Goal: Find specific page/section: Find specific page/section

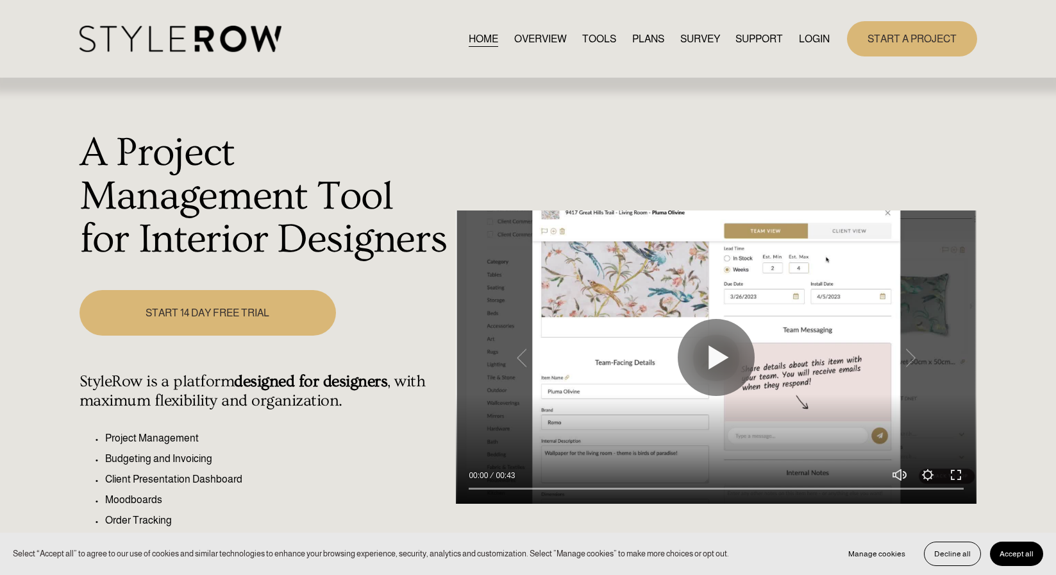
click at [820, 40] on link "LOGIN" at bounding box center [814, 38] width 31 height 17
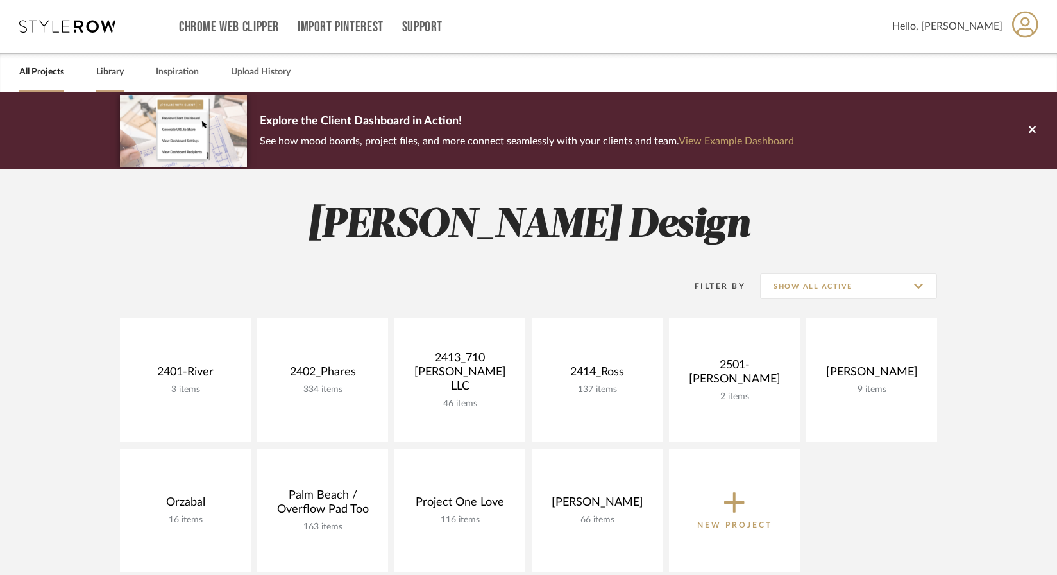
click at [99, 74] on link "Library" at bounding box center [110, 71] width 28 height 17
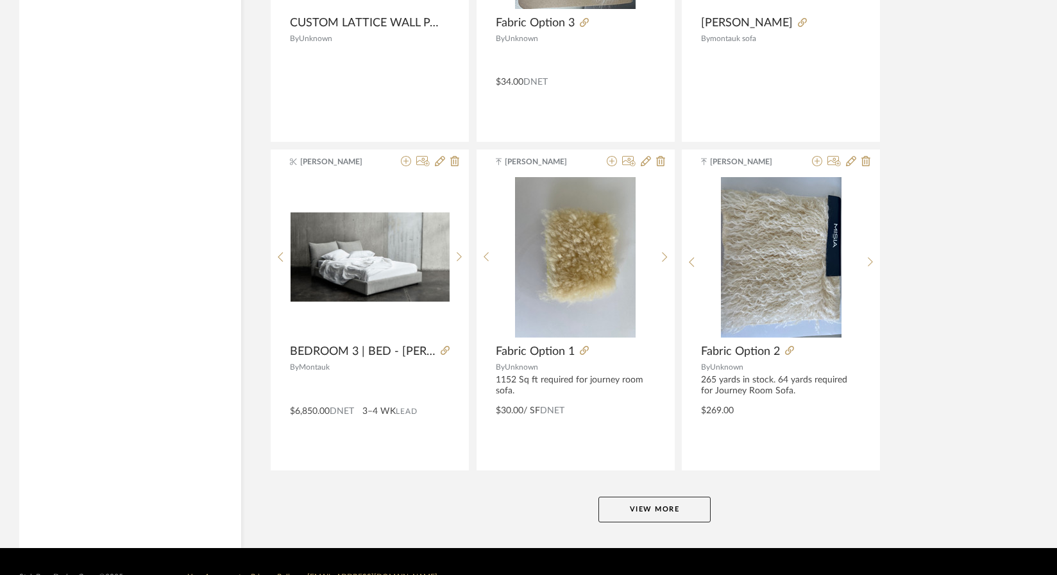
scroll to position [3046, 0]
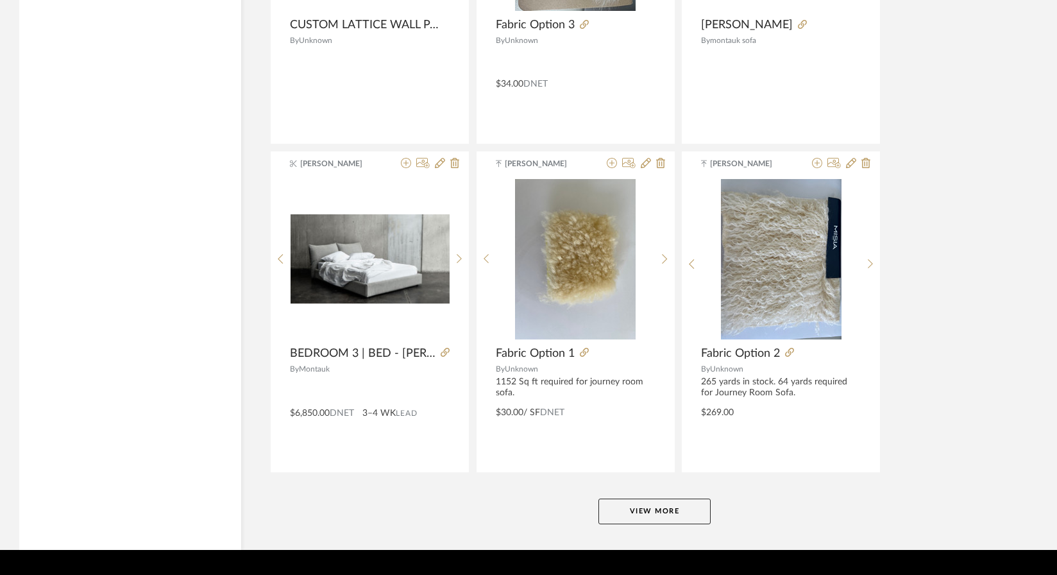
click at [681, 515] on button "View More" at bounding box center [654, 511] width 112 height 26
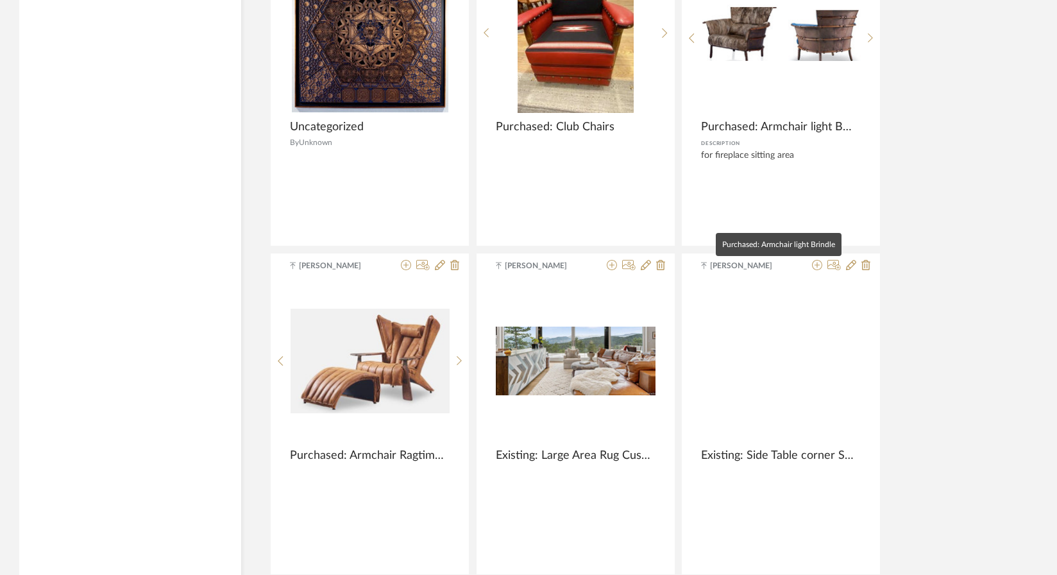
scroll to position [6359, 0]
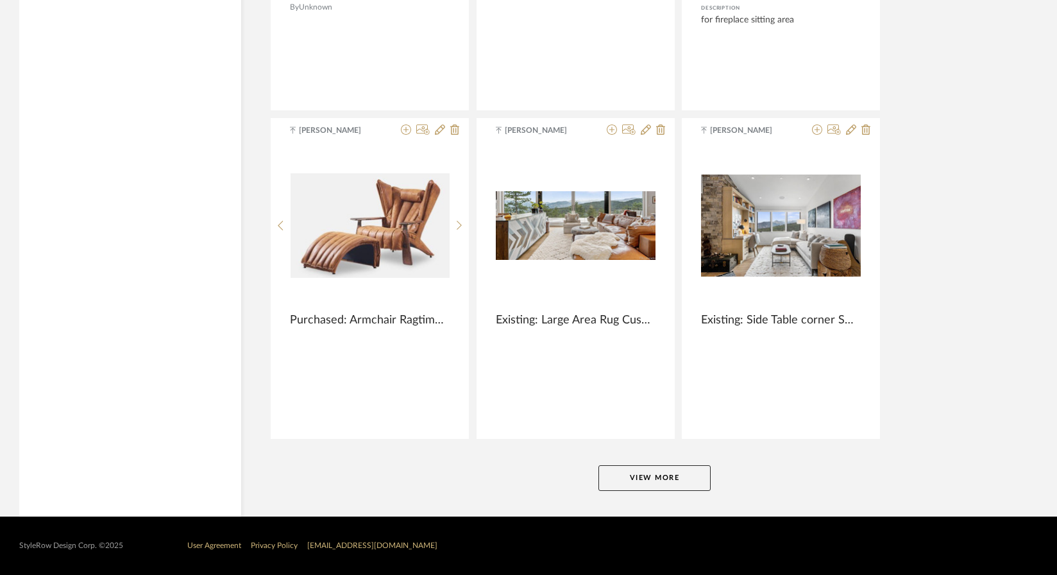
click at [654, 485] on button "View More" at bounding box center [654, 478] width 112 height 26
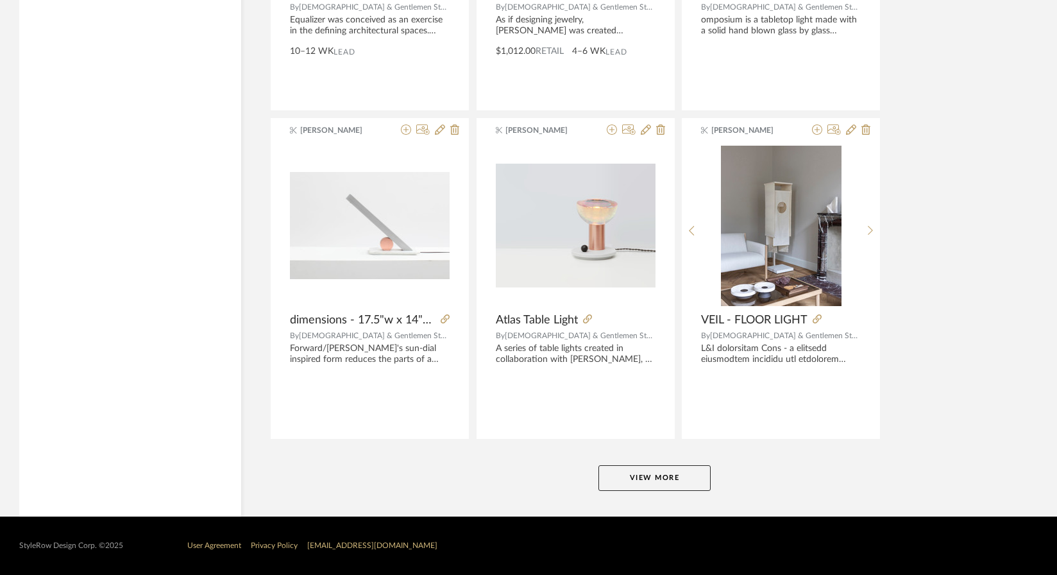
scroll to position [9639, 0]
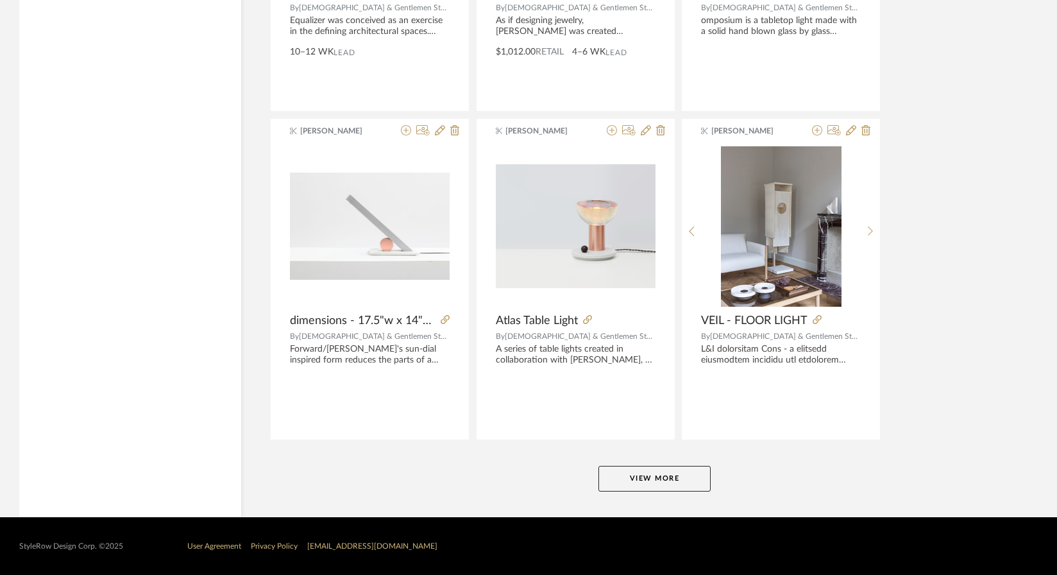
click at [653, 482] on button "View More" at bounding box center [654, 479] width 112 height 26
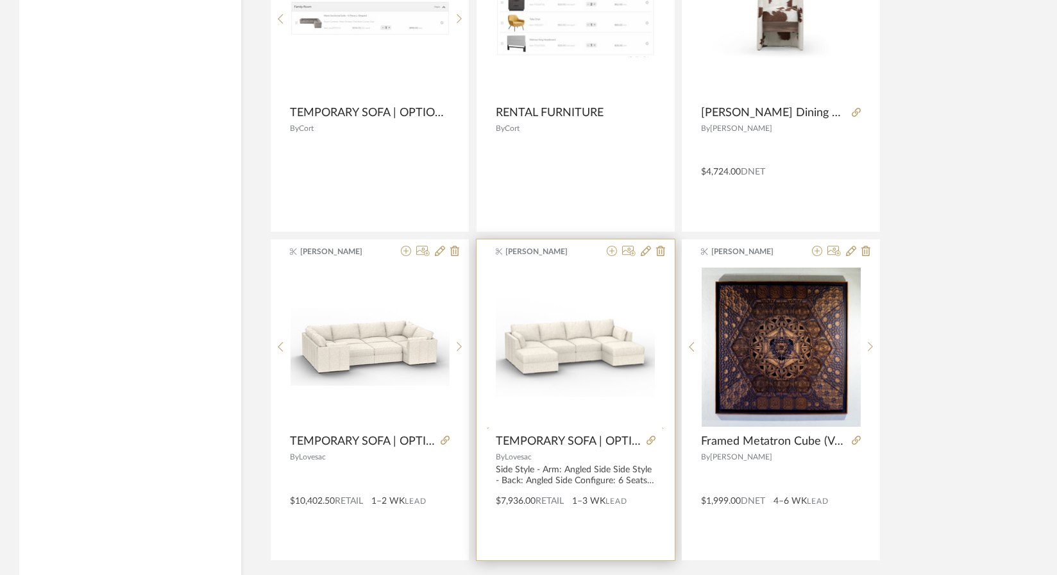
scroll to position [12920, 0]
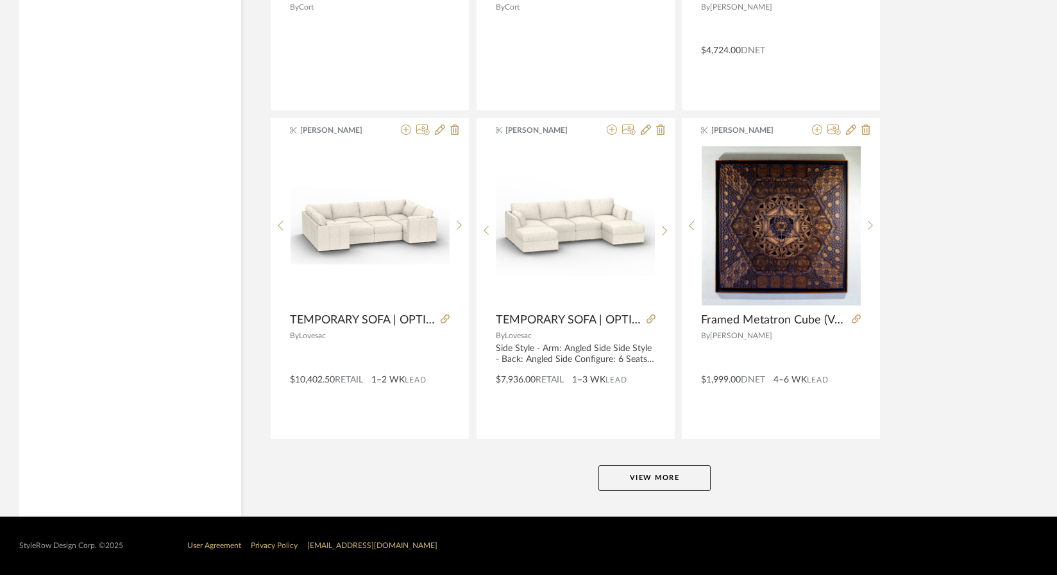
click at [643, 484] on button "View More" at bounding box center [654, 478] width 112 height 26
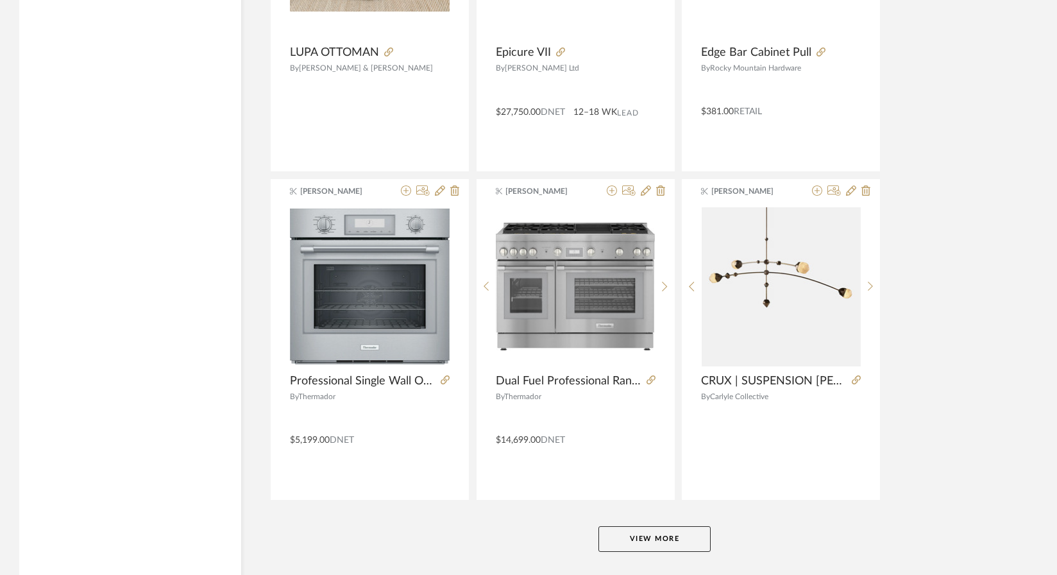
scroll to position [16200, 0]
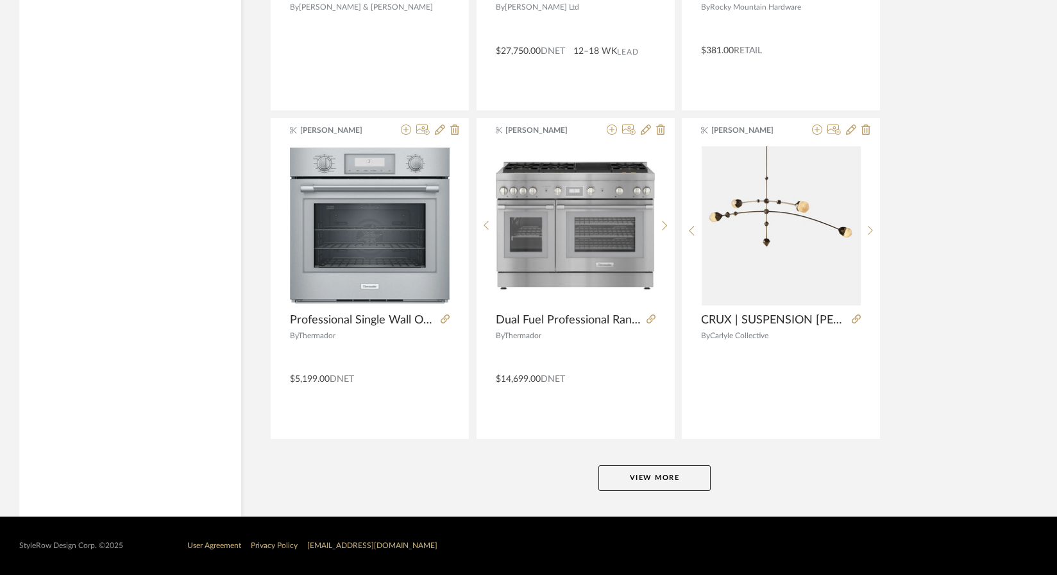
click at [640, 478] on button "View More" at bounding box center [654, 478] width 112 height 26
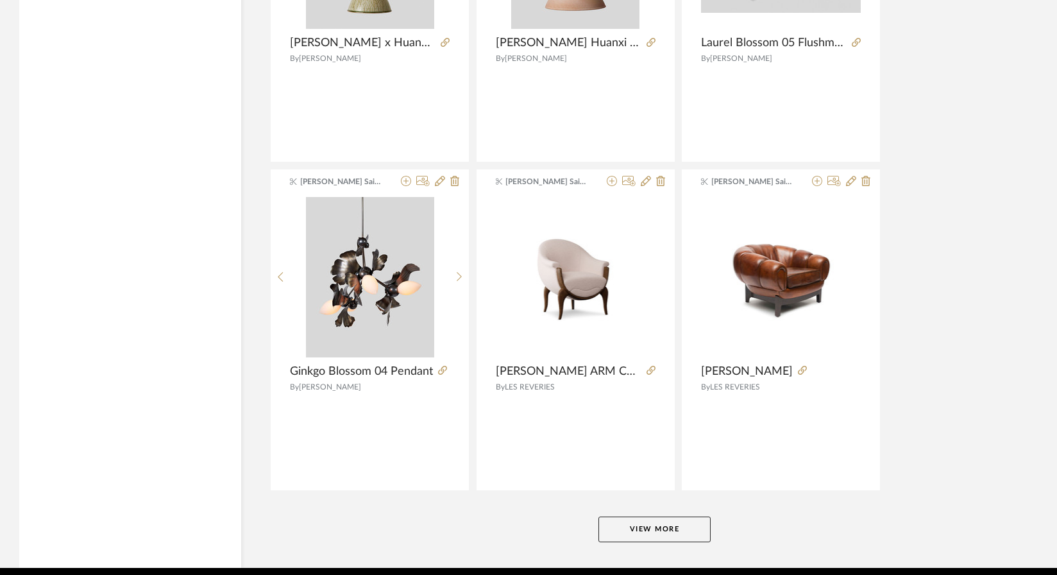
scroll to position [19480, 0]
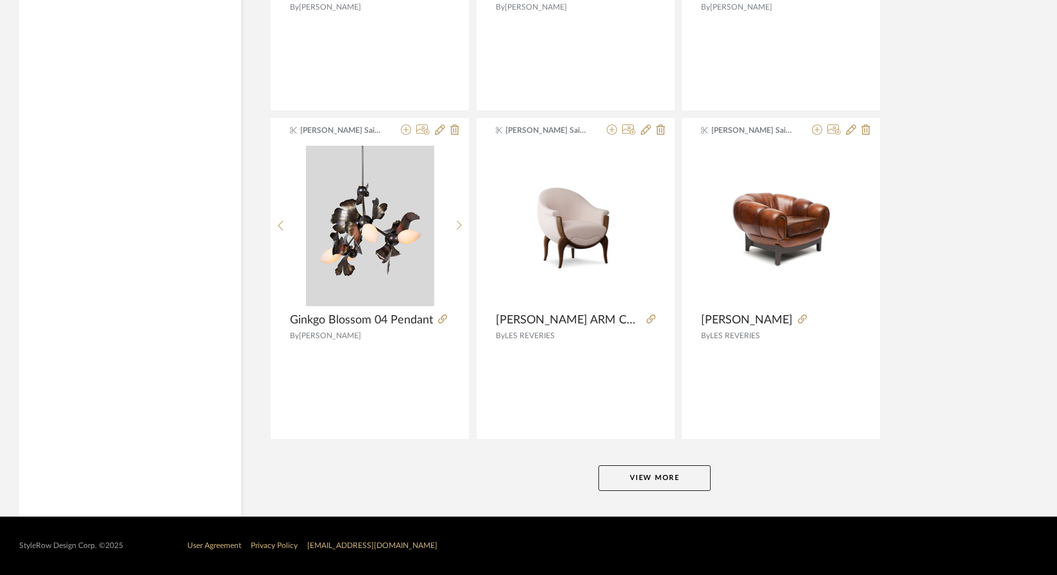
click at [658, 478] on button "View More" at bounding box center [654, 478] width 112 height 26
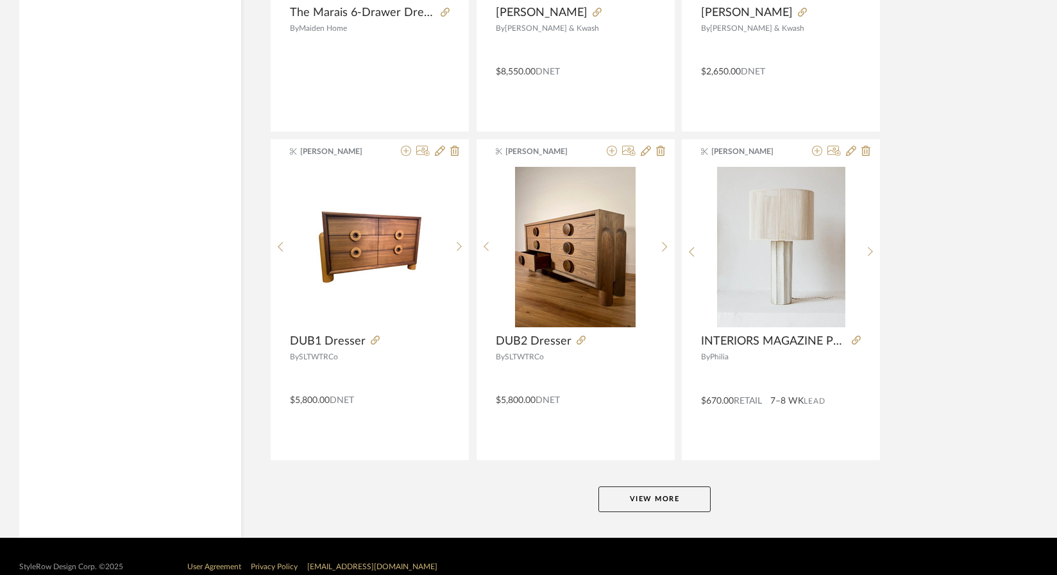
scroll to position [22760, 0]
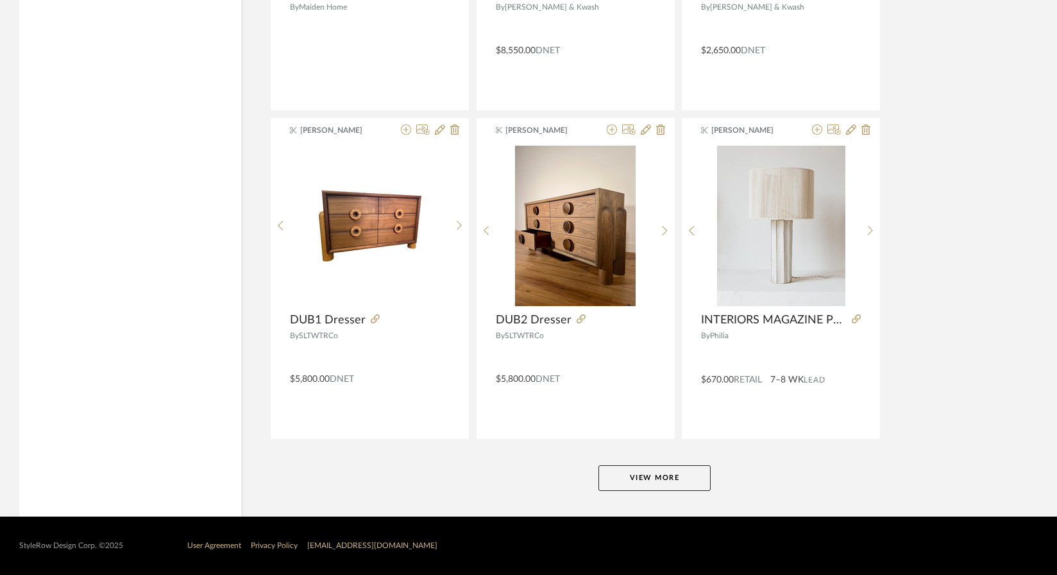
click at [688, 476] on button "View More" at bounding box center [654, 478] width 112 height 26
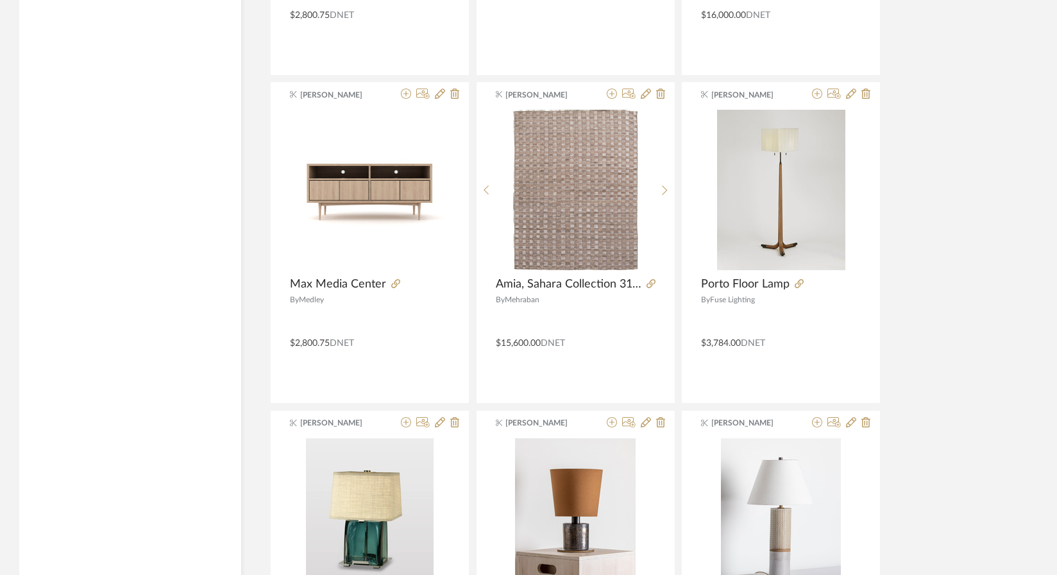
scroll to position [26041, 0]
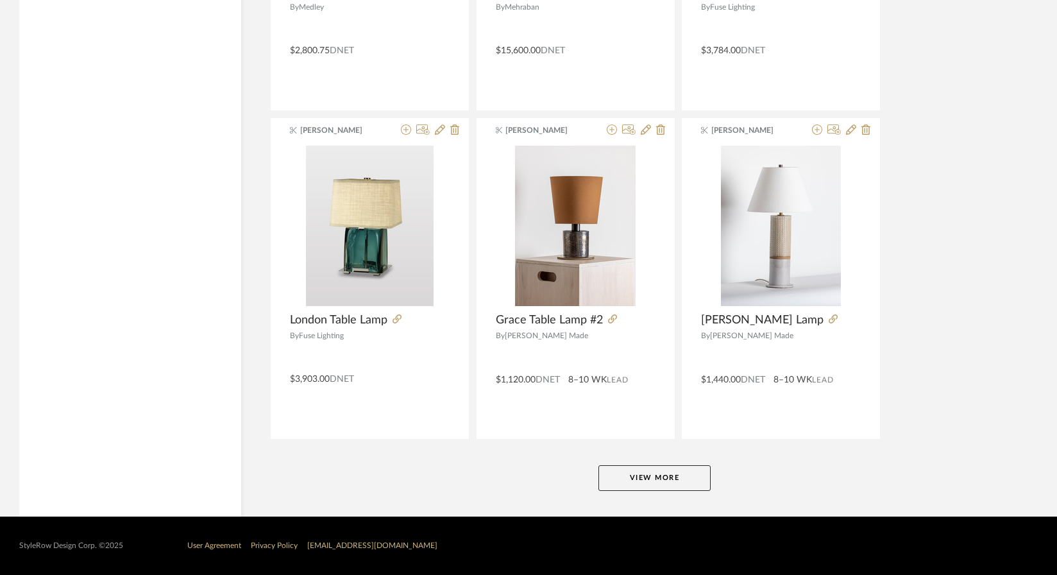
click at [642, 476] on button "View More" at bounding box center [654, 478] width 112 height 26
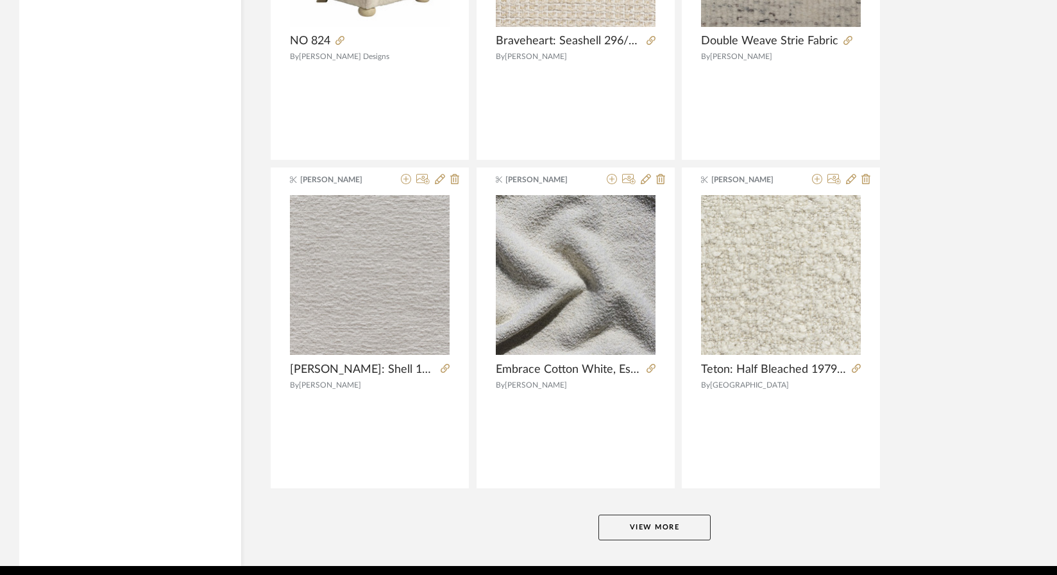
scroll to position [29321, 0]
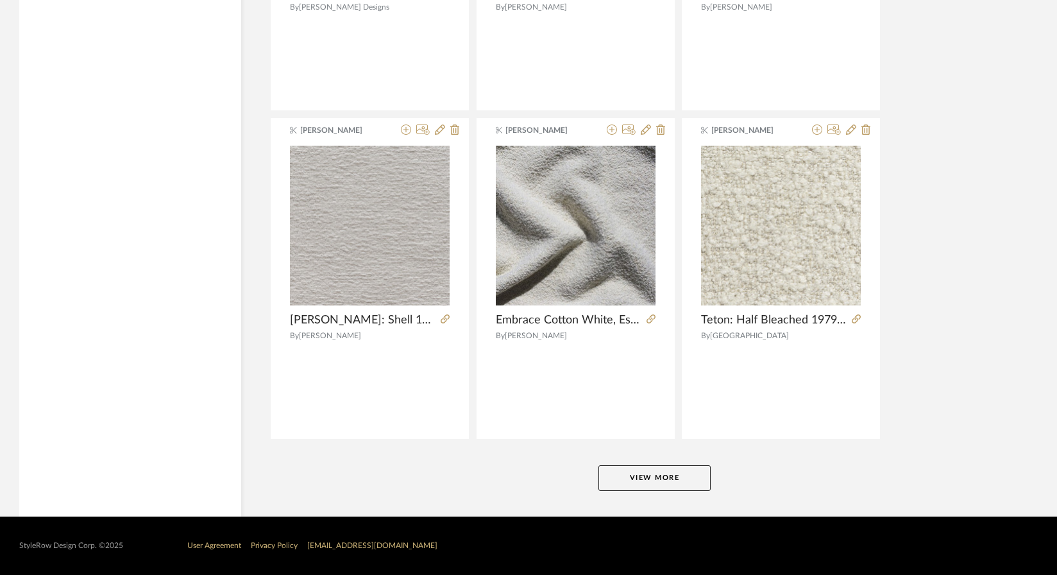
click at [633, 482] on button "View More" at bounding box center [654, 478] width 112 height 26
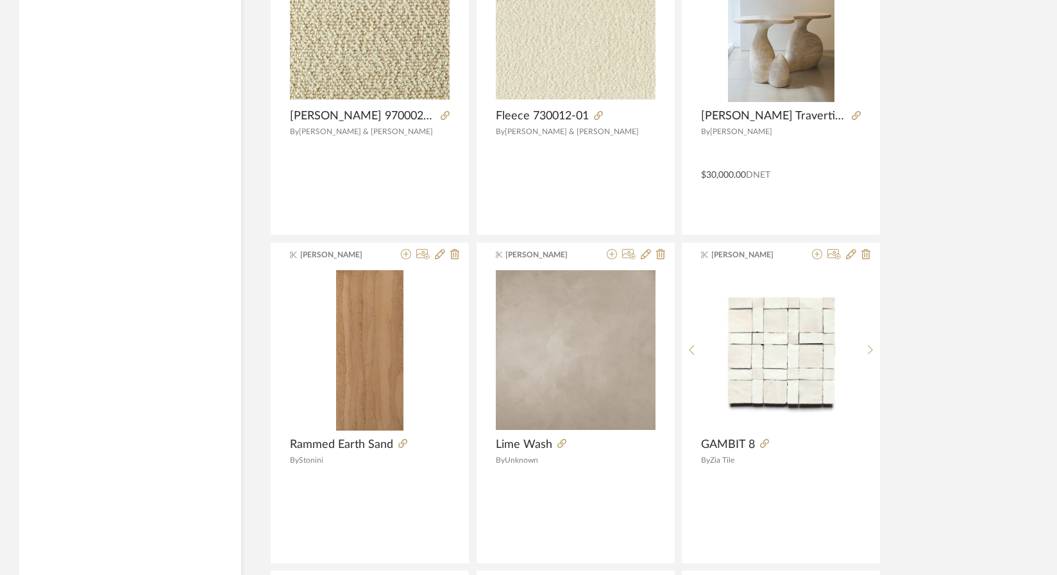
scroll to position [29856, 0]
